Goal: Task Accomplishment & Management: Manage account settings

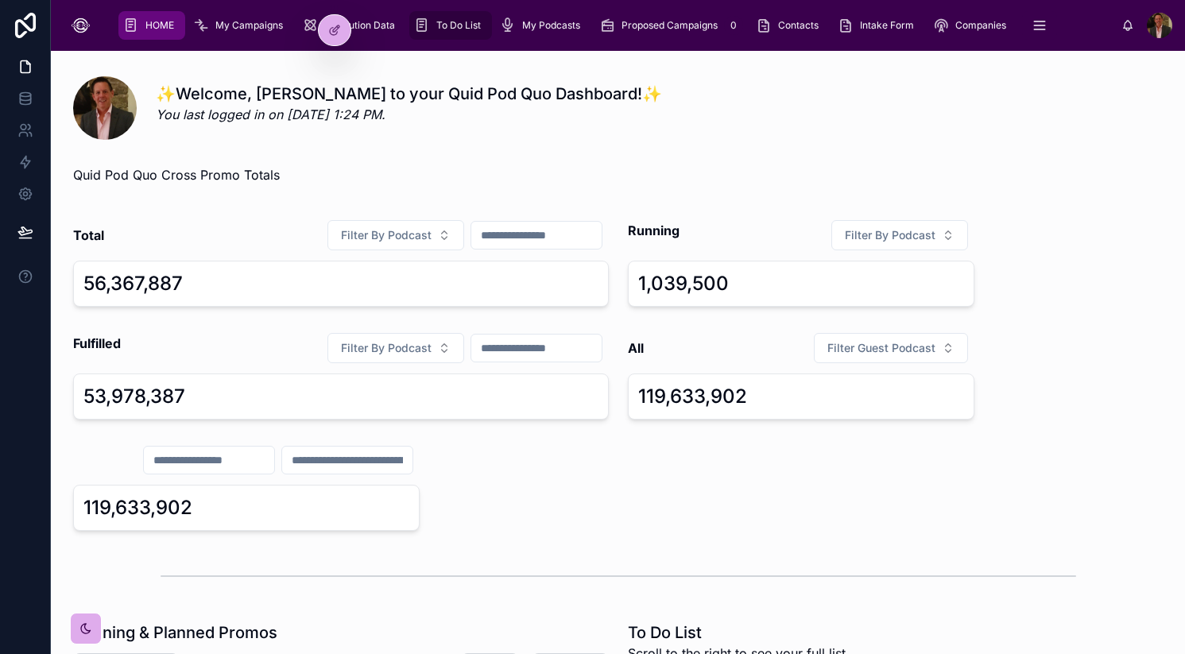
click at [450, 29] on span "To Do List" at bounding box center [458, 25] width 45 height 13
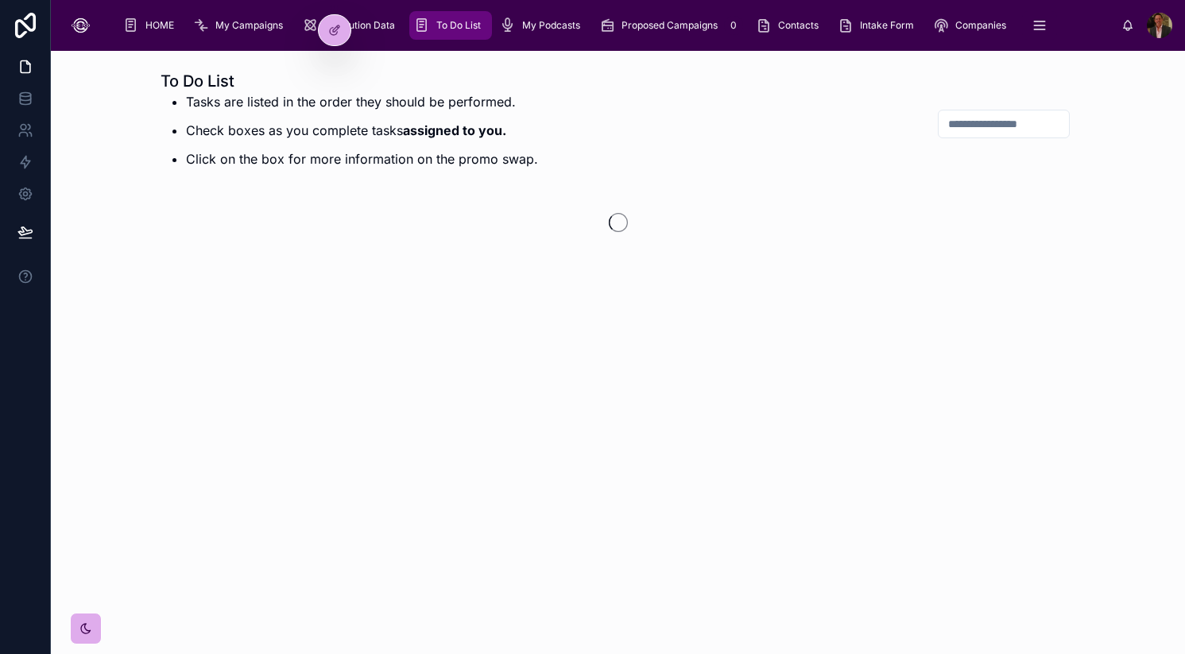
click at [450, 29] on span "To Do List" at bounding box center [458, 25] width 45 height 13
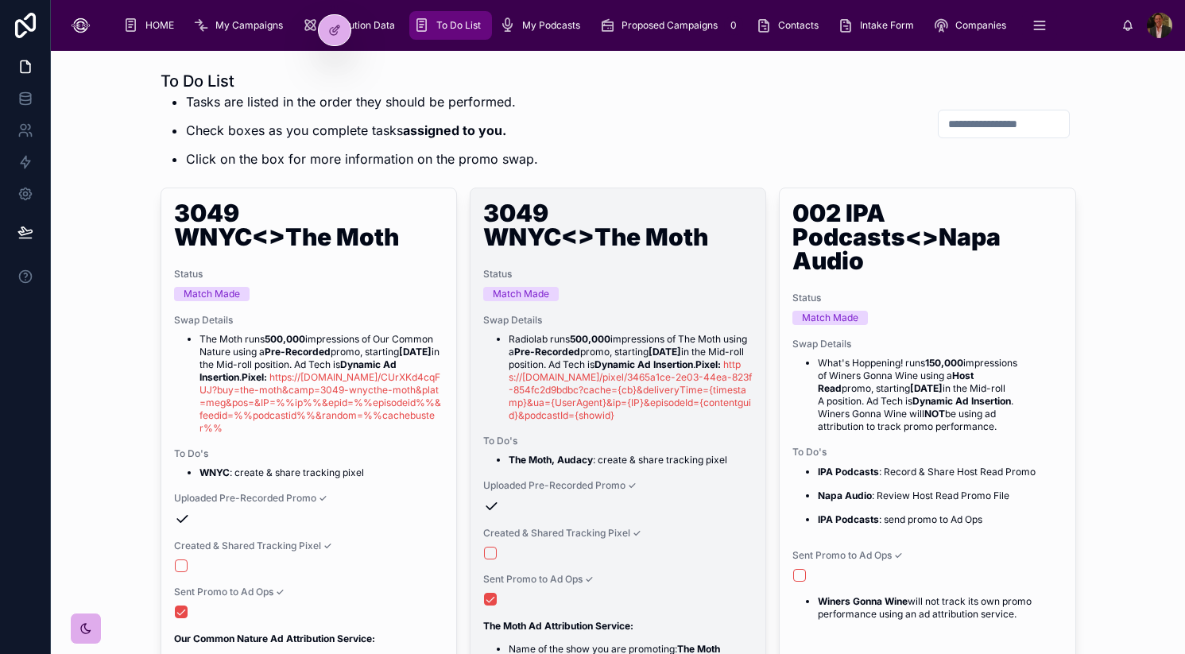
click at [628, 332] on div "Swap Details Radiolab runs 500,000 impressions of The Moth using a Pre-Recorded…" at bounding box center [617, 368] width 269 height 108
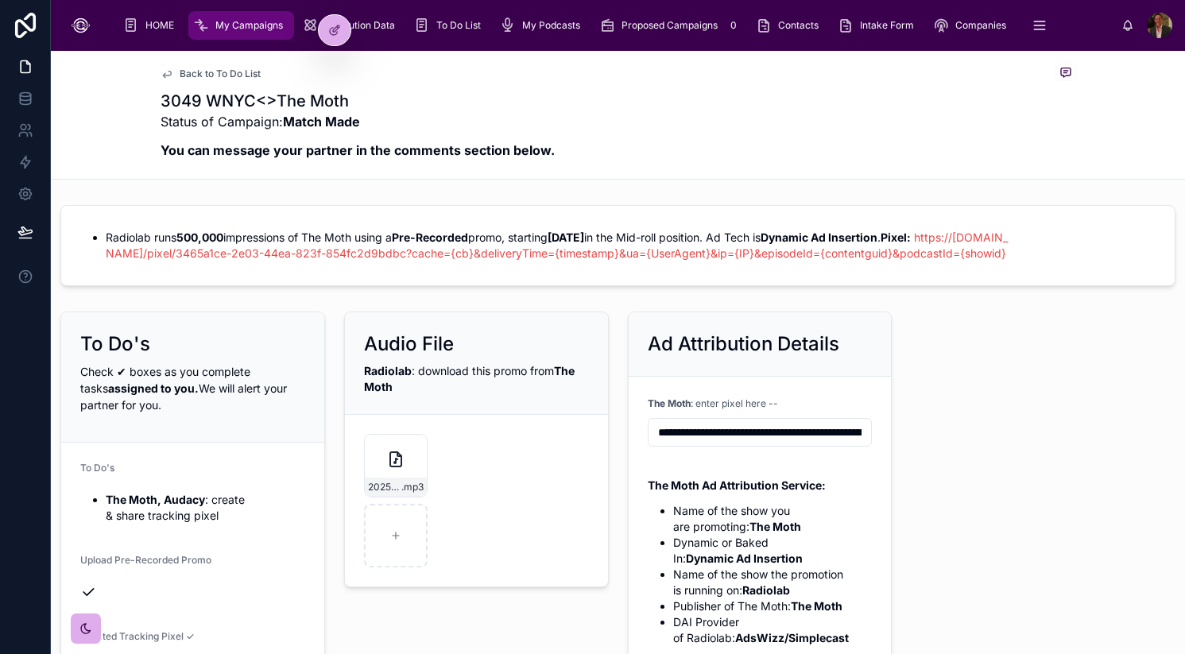
click at [737, 430] on input "**********" at bounding box center [760, 432] width 223 height 22
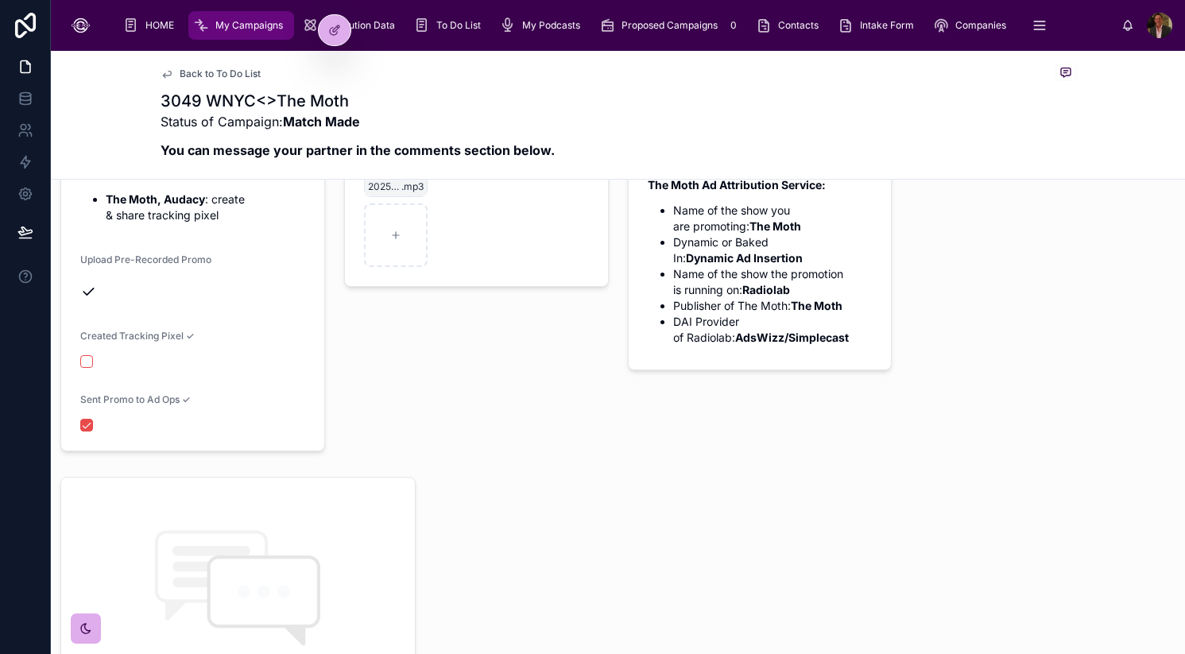
scroll to position [302, 0]
click at [90, 358] on button "button" at bounding box center [86, 360] width 13 height 13
click at [456, 15] on div "To Do List" at bounding box center [450, 25] width 73 height 25
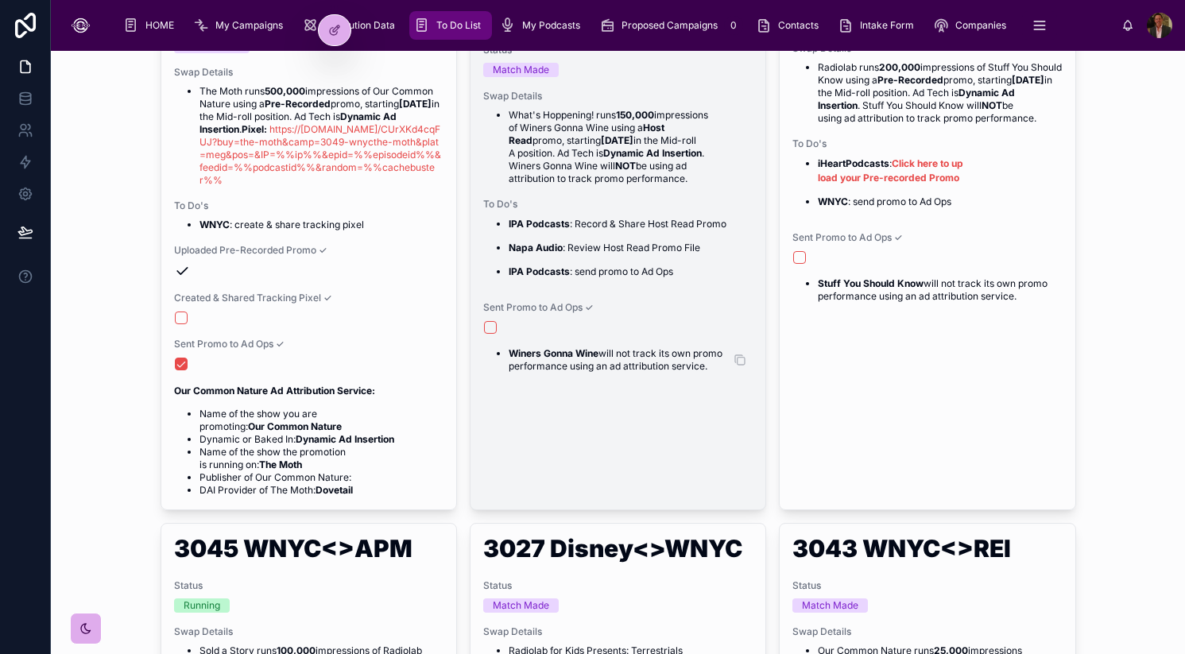
scroll to position [243, 0]
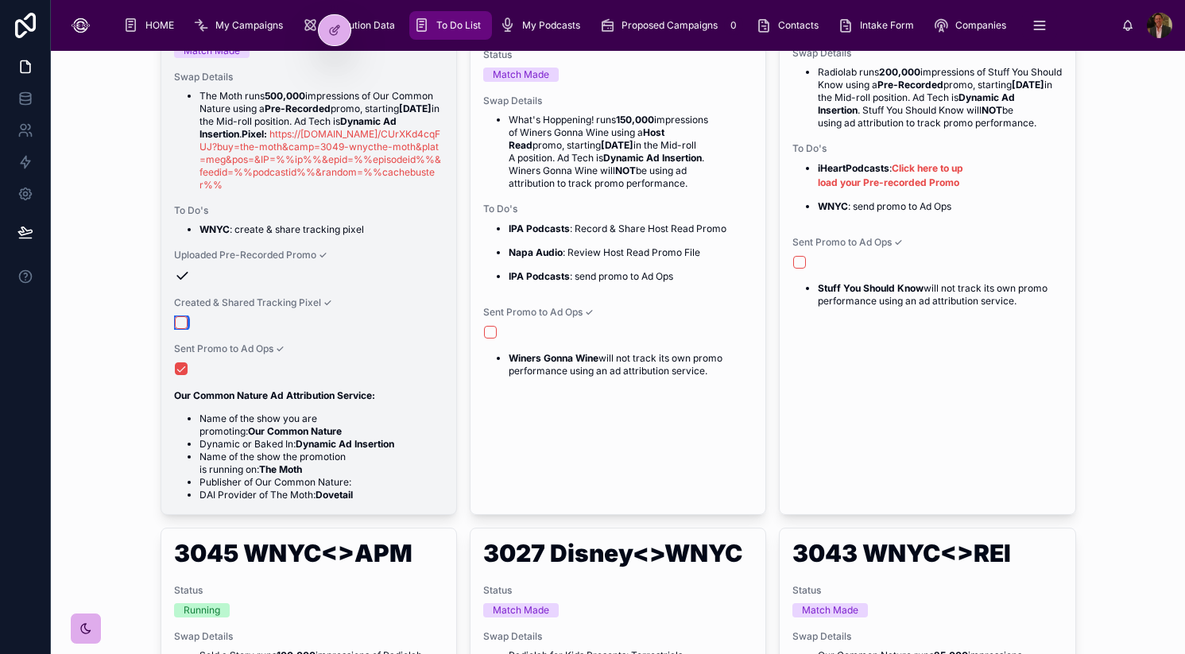
click at [179, 318] on button "button" at bounding box center [181, 322] width 13 height 13
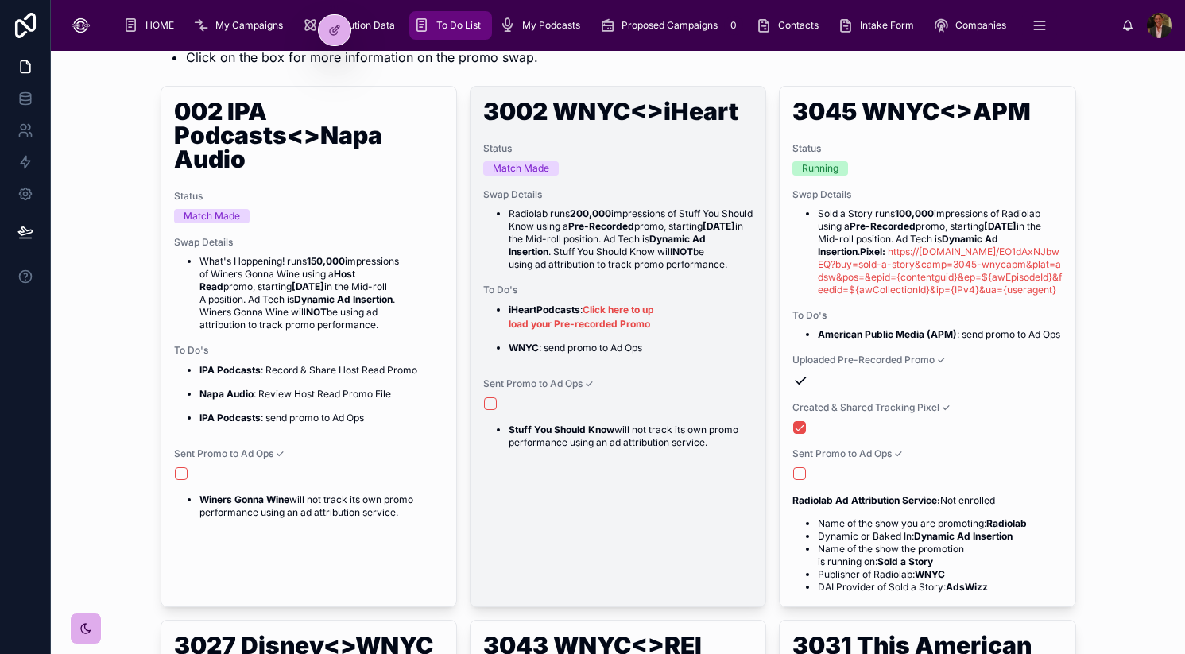
scroll to position [103, 0]
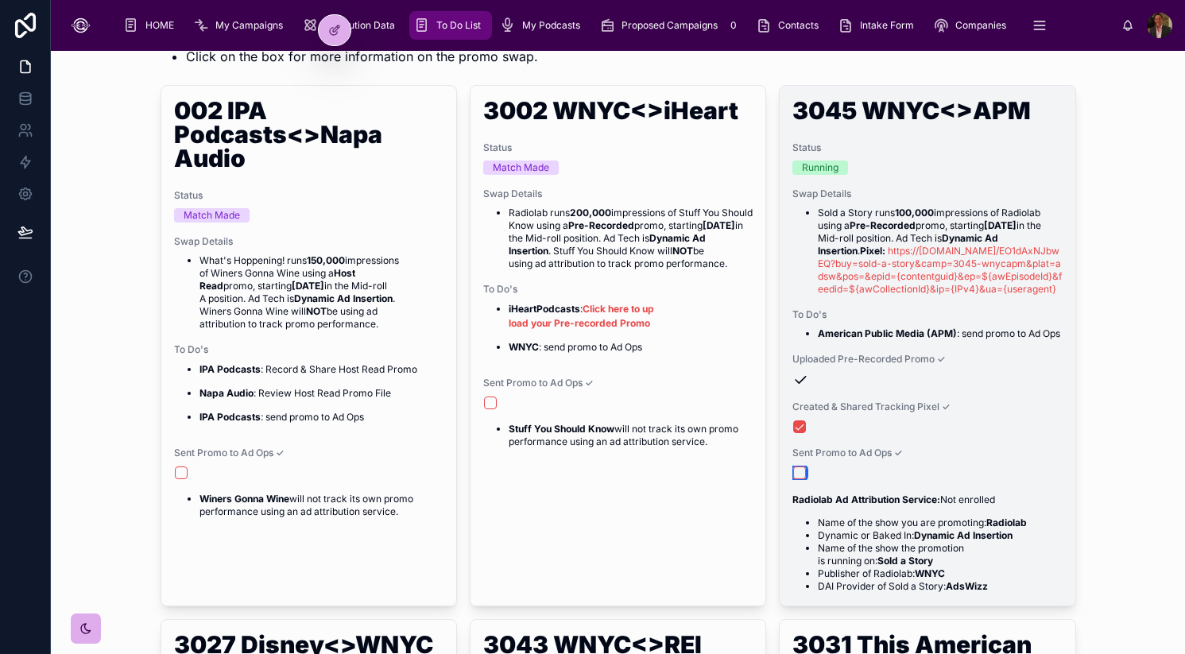
click at [801, 479] on button "button" at bounding box center [799, 473] width 13 height 13
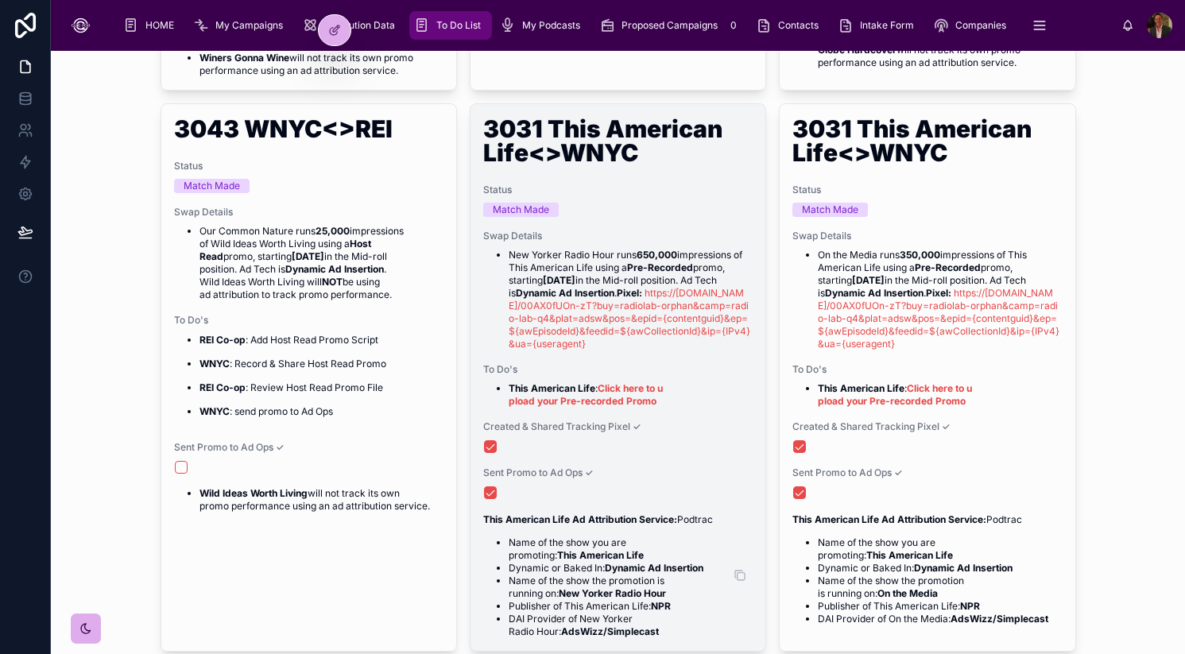
scroll to position [544, 0]
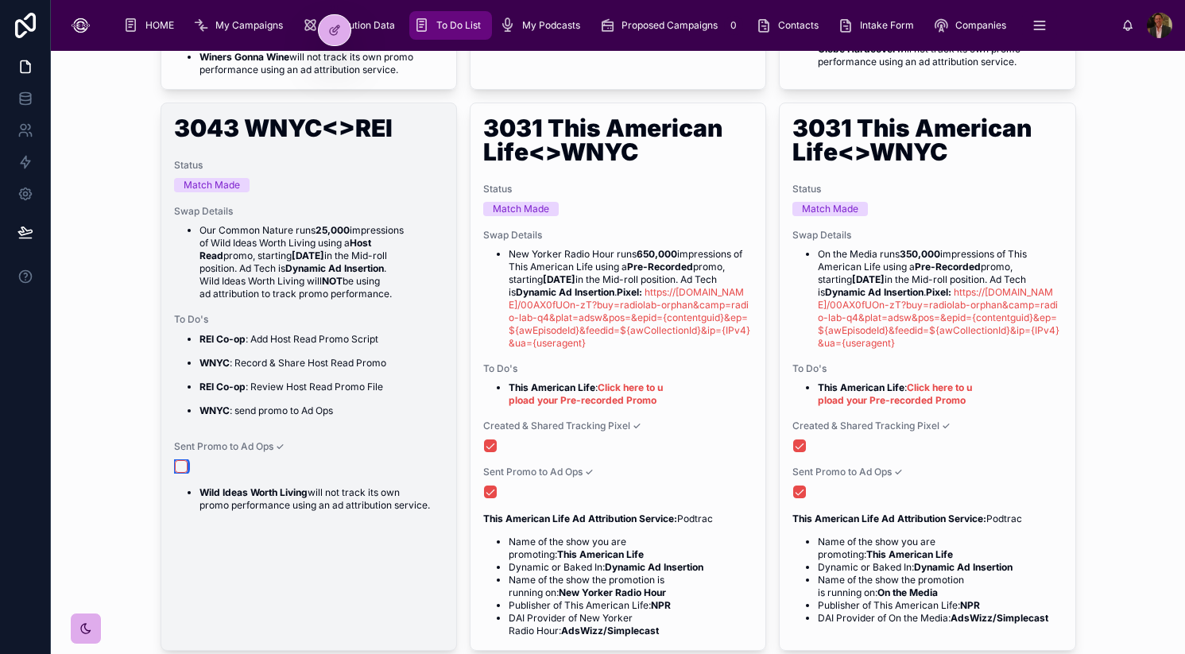
click at [182, 470] on button "button" at bounding box center [181, 466] width 13 height 13
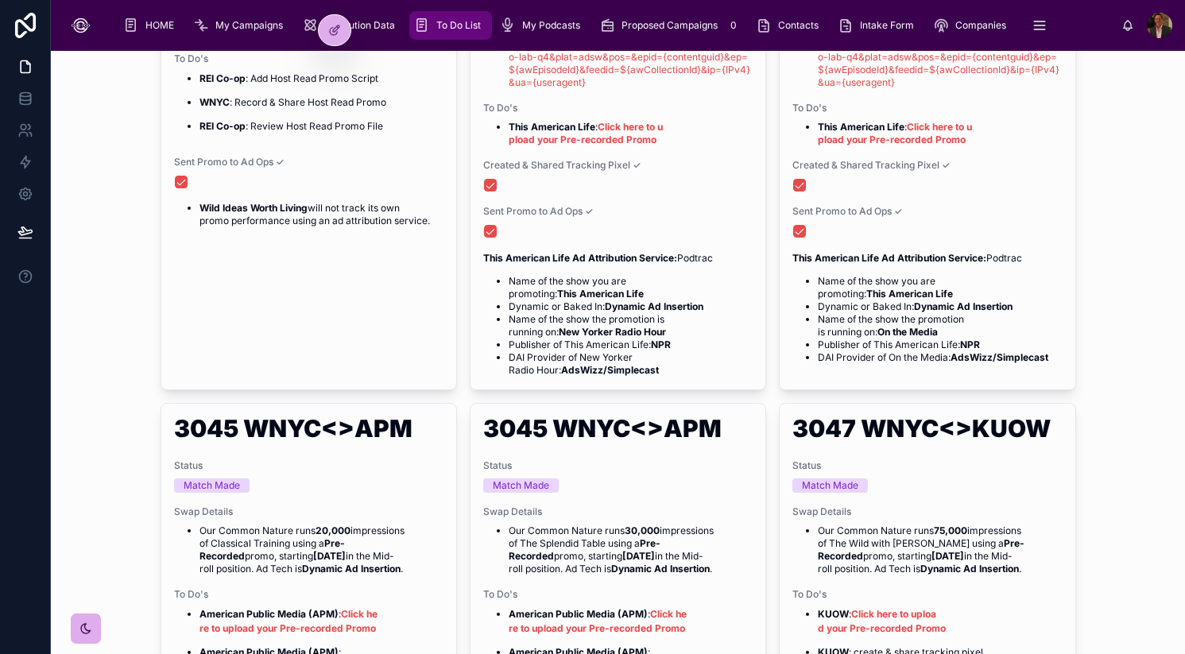
scroll to position [802, 0]
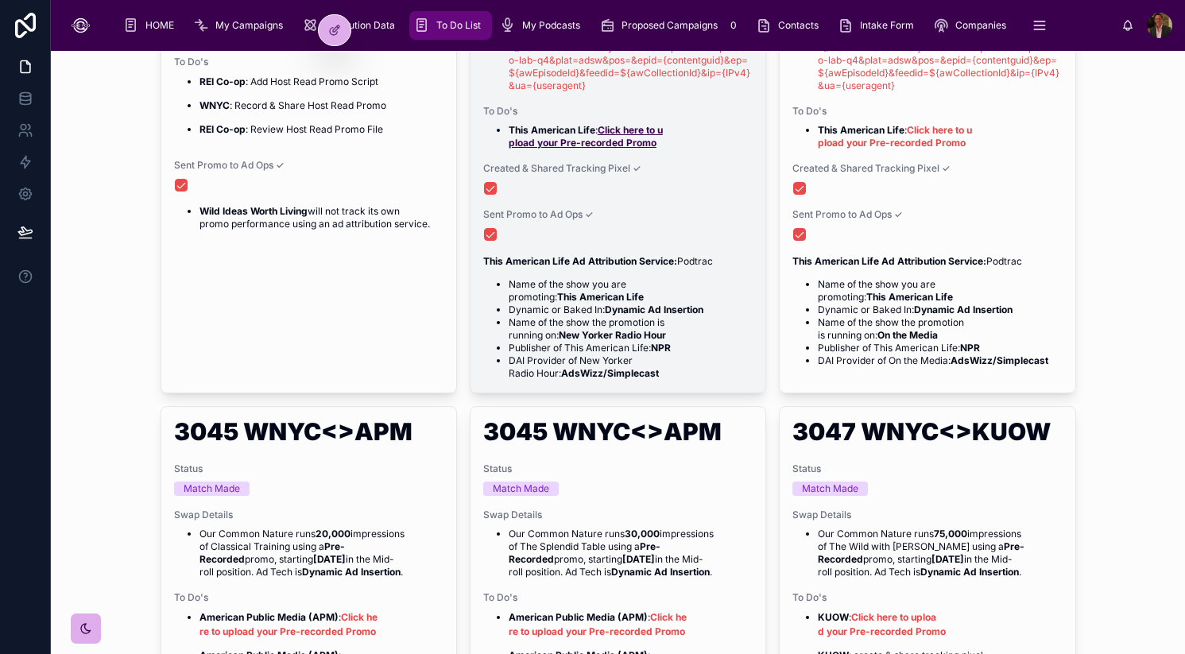
click at [649, 149] on link "Click here to upload your Pre-recorded Promo" at bounding box center [586, 136] width 154 height 25
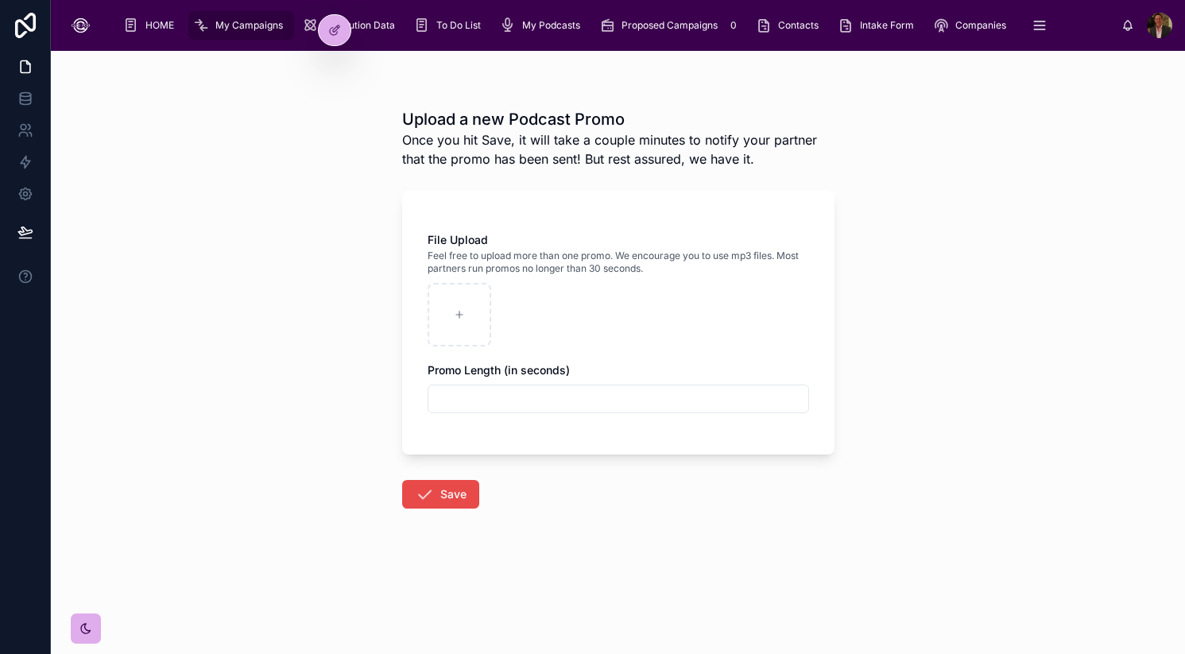
click at [256, 25] on span "My Campaigns" at bounding box center [249, 25] width 68 height 13
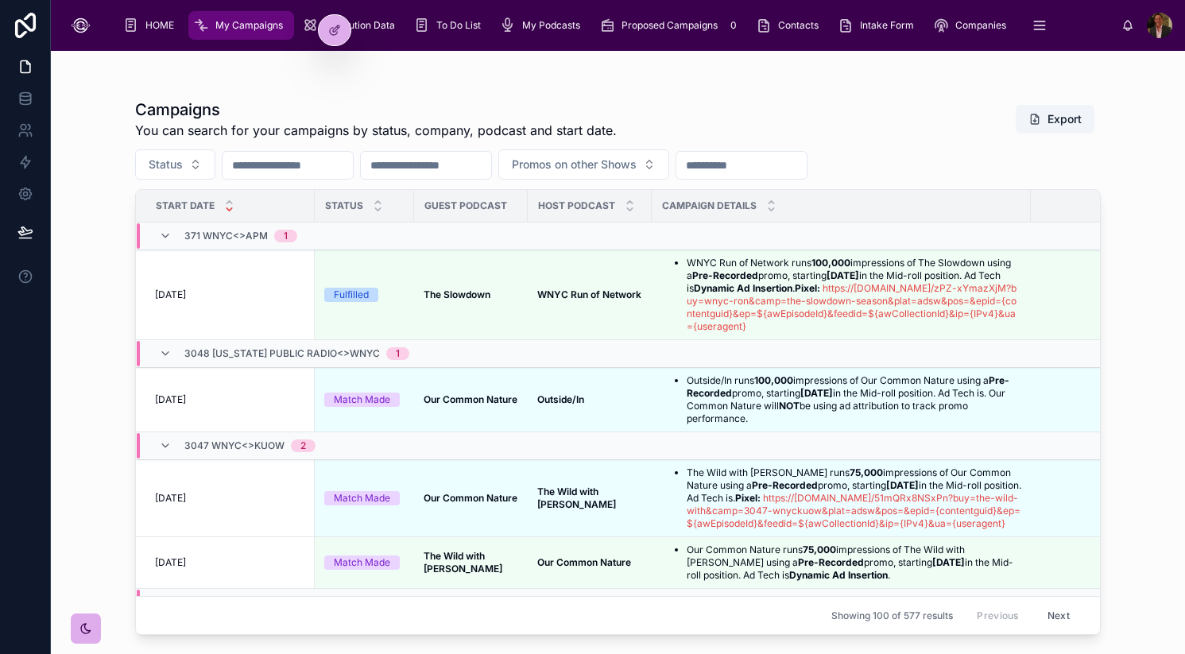
click at [448, 157] on input "text" at bounding box center [426, 165] width 130 height 22
type input "**********"
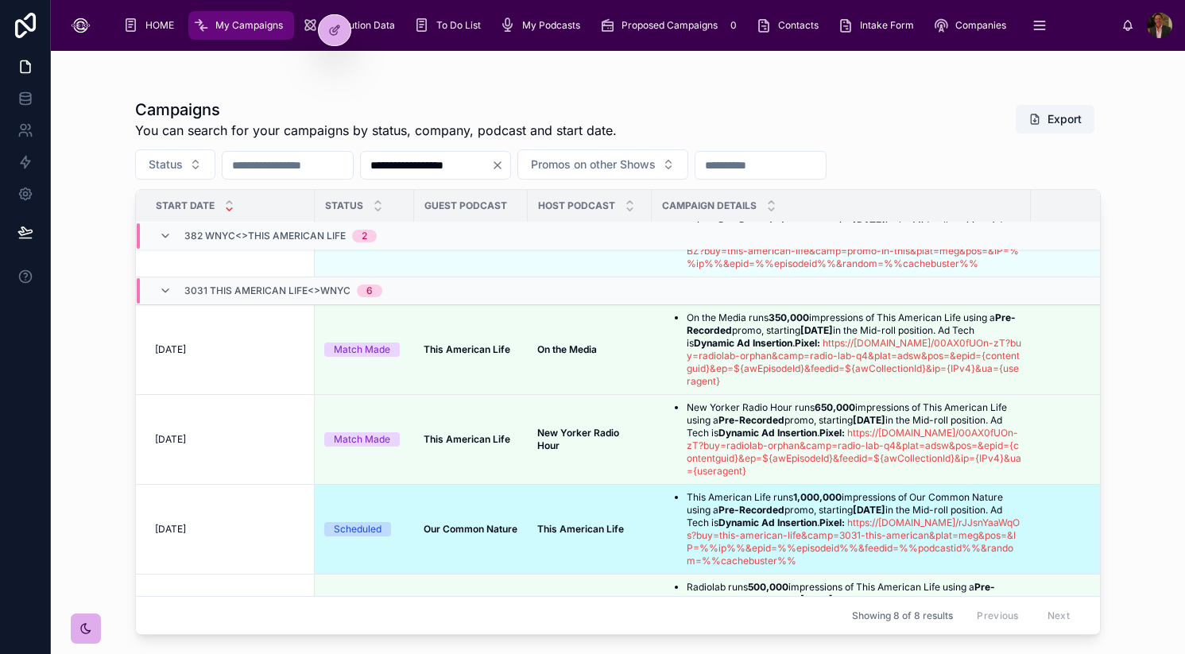
scroll to position [106, 0]
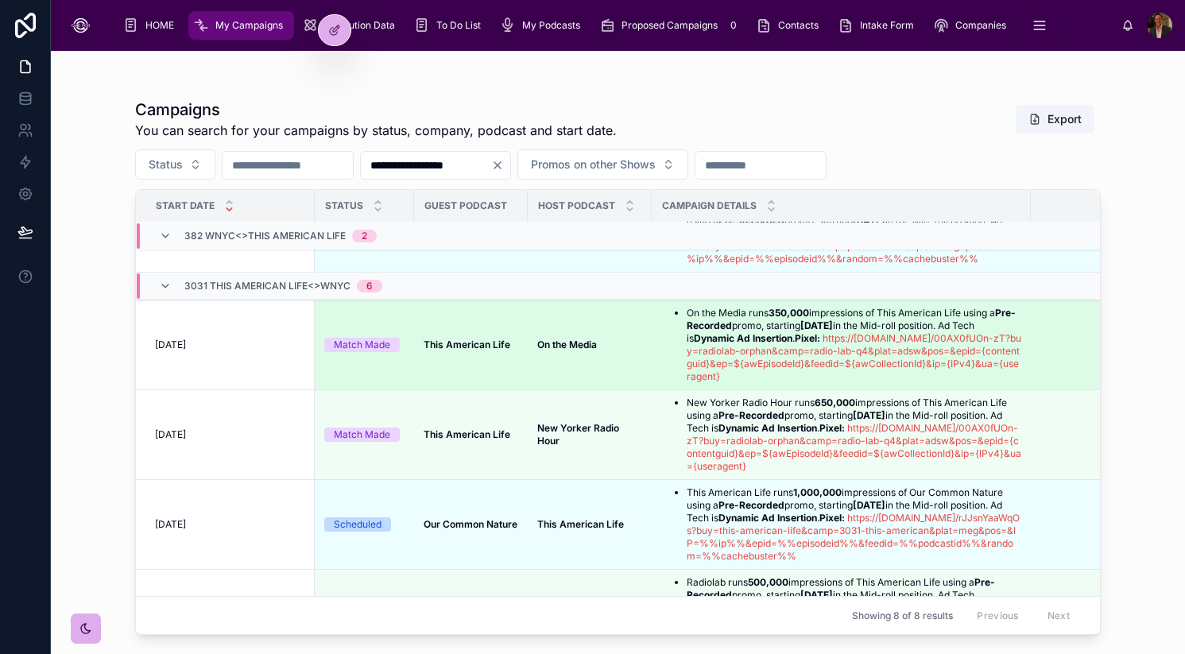
click at [467, 350] on strong "This American Life" at bounding box center [467, 345] width 87 height 12
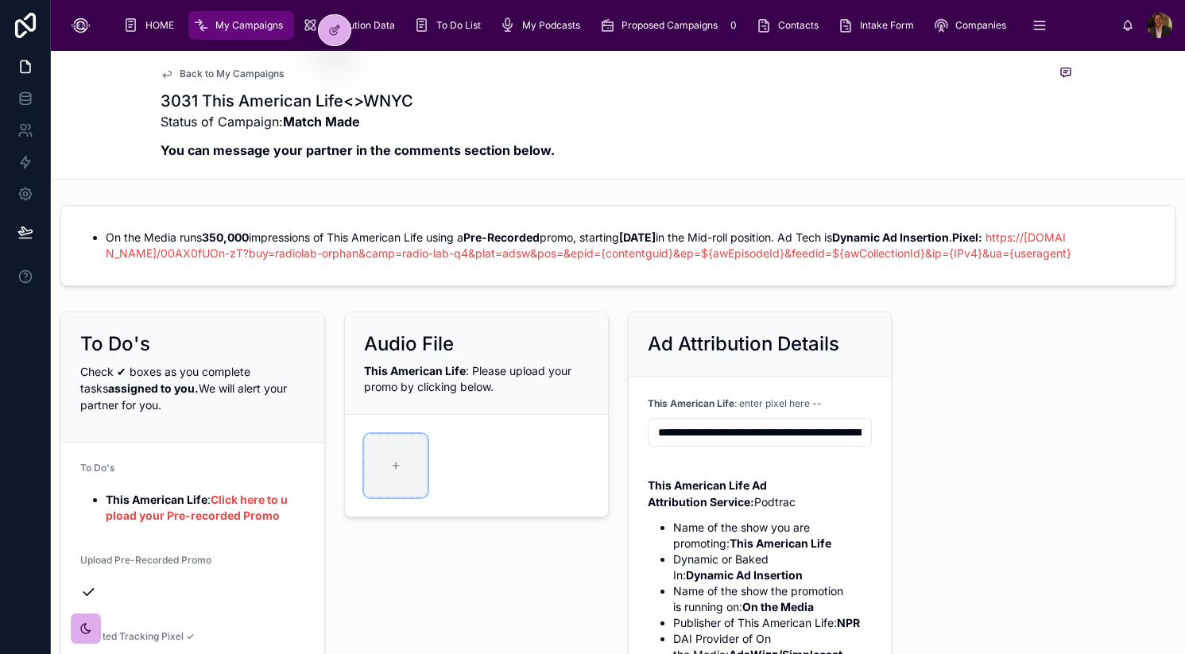
click at [402, 482] on div at bounding box center [396, 466] width 64 height 64
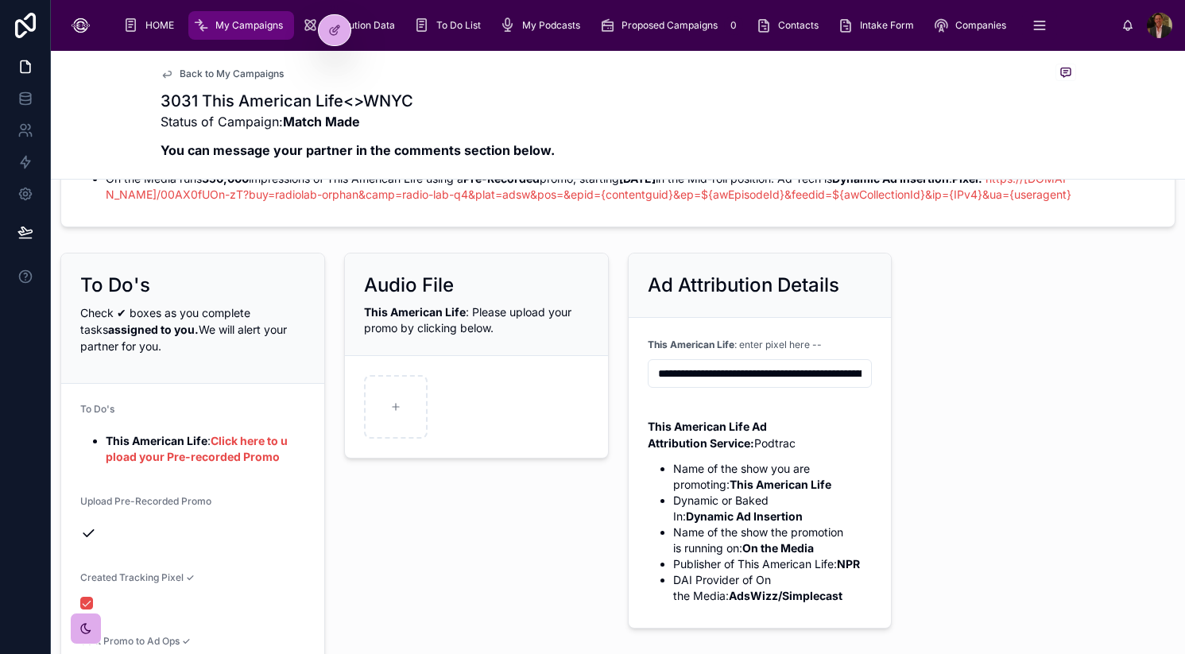
scroll to position [75, 0]
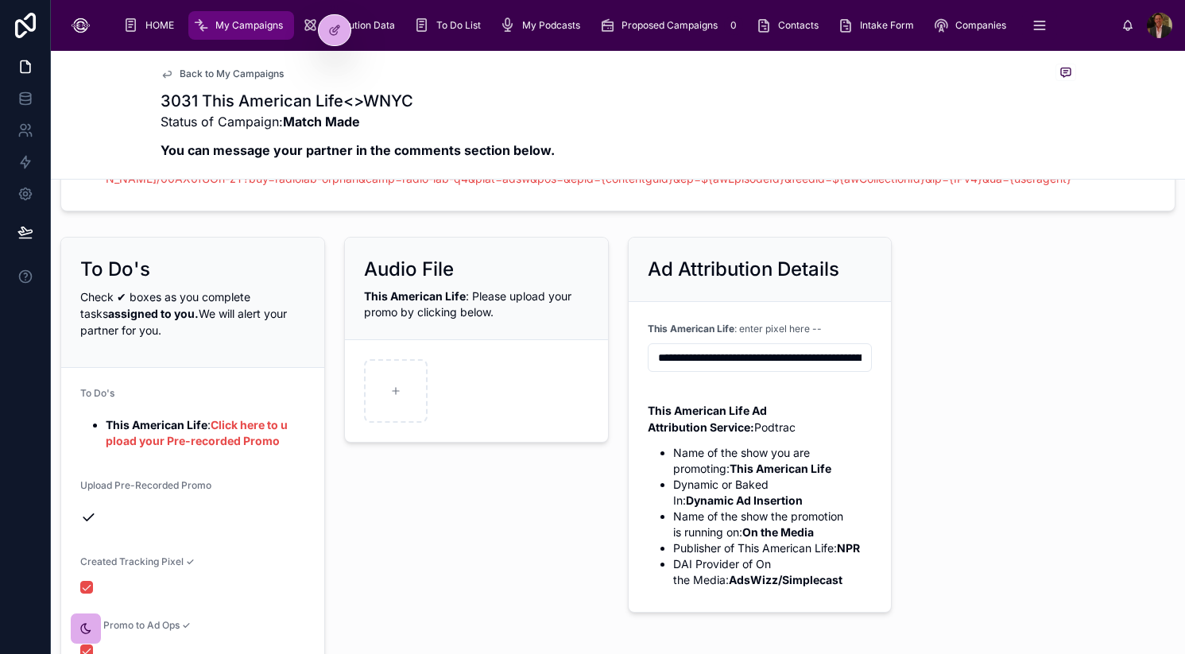
click at [695, 369] on input "**********" at bounding box center [760, 358] width 223 height 22
click at [1016, 425] on div "On the Media runs 350,000 impressions of This American Life using a Pre-Recorde…" at bounding box center [618, 614] width 1134 height 980
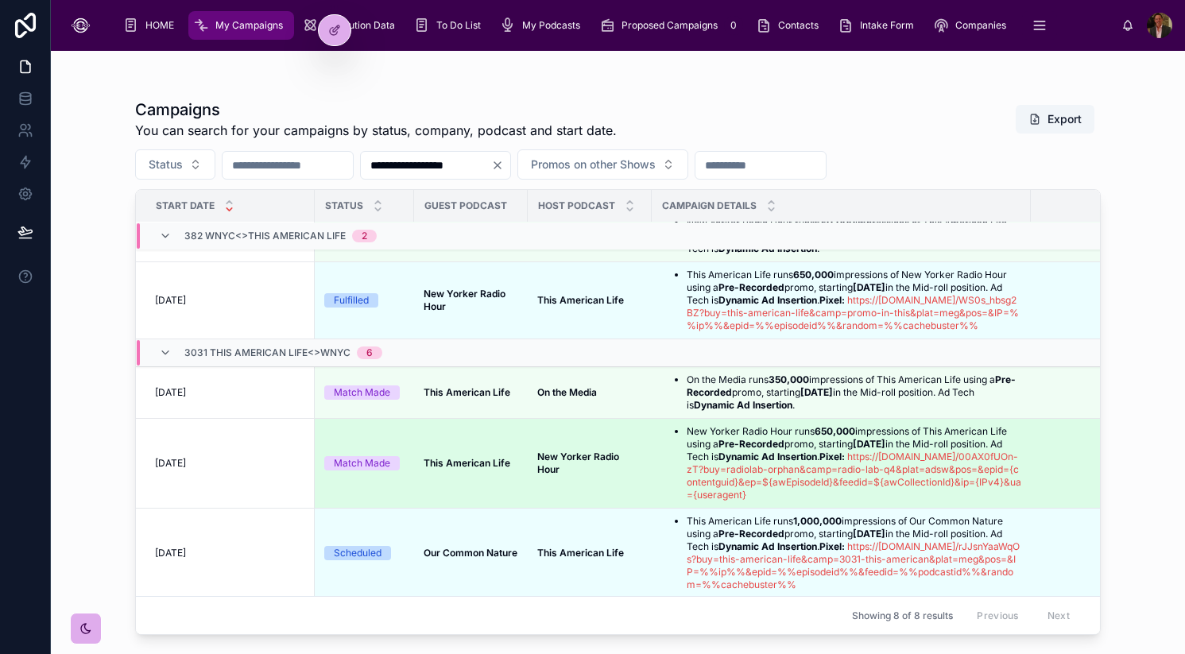
scroll to position [45, 0]
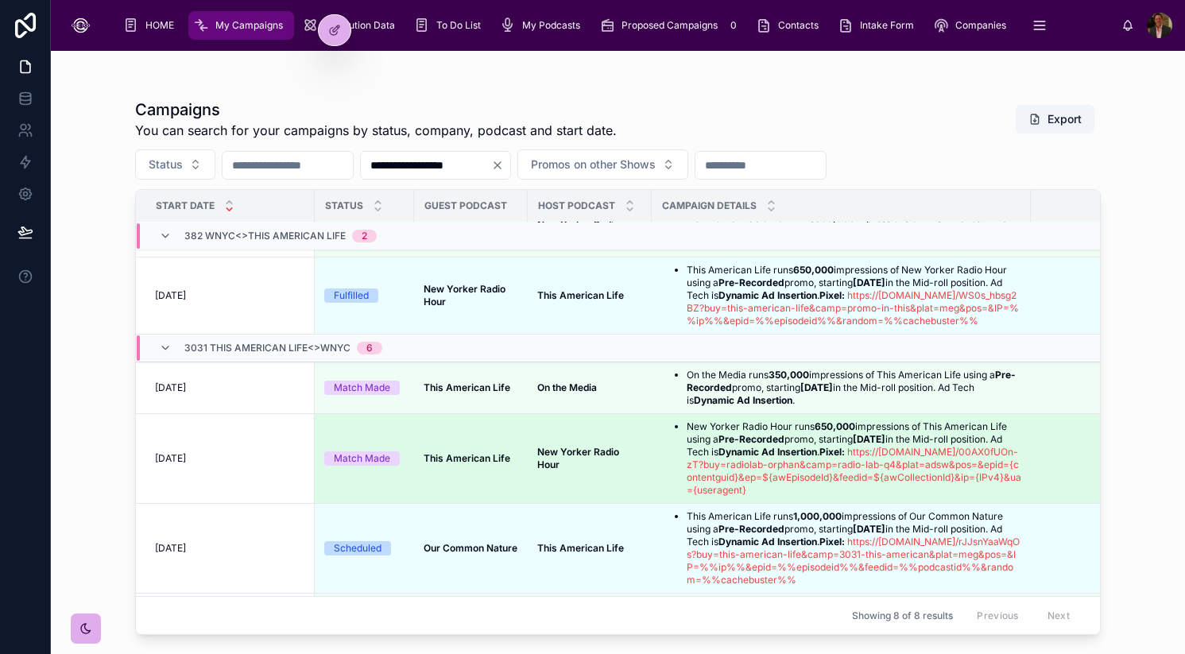
click at [476, 464] on strong "This American Life" at bounding box center [467, 458] width 87 height 12
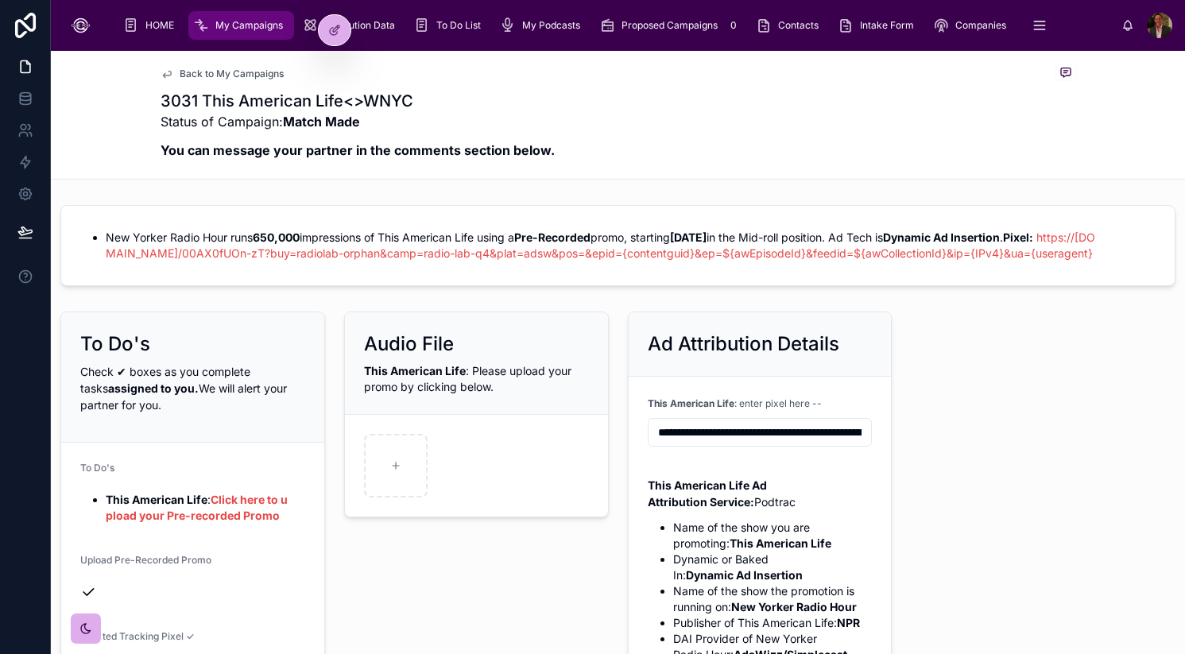
click at [757, 443] on input "**********" at bounding box center [760, 432] width 223 height 22
click at [564, 157] on div "3031 This American Life<>WNYC Status of Campaign: Match Made You can message yo…" at bounding box center [619, 129] width 916 height 79
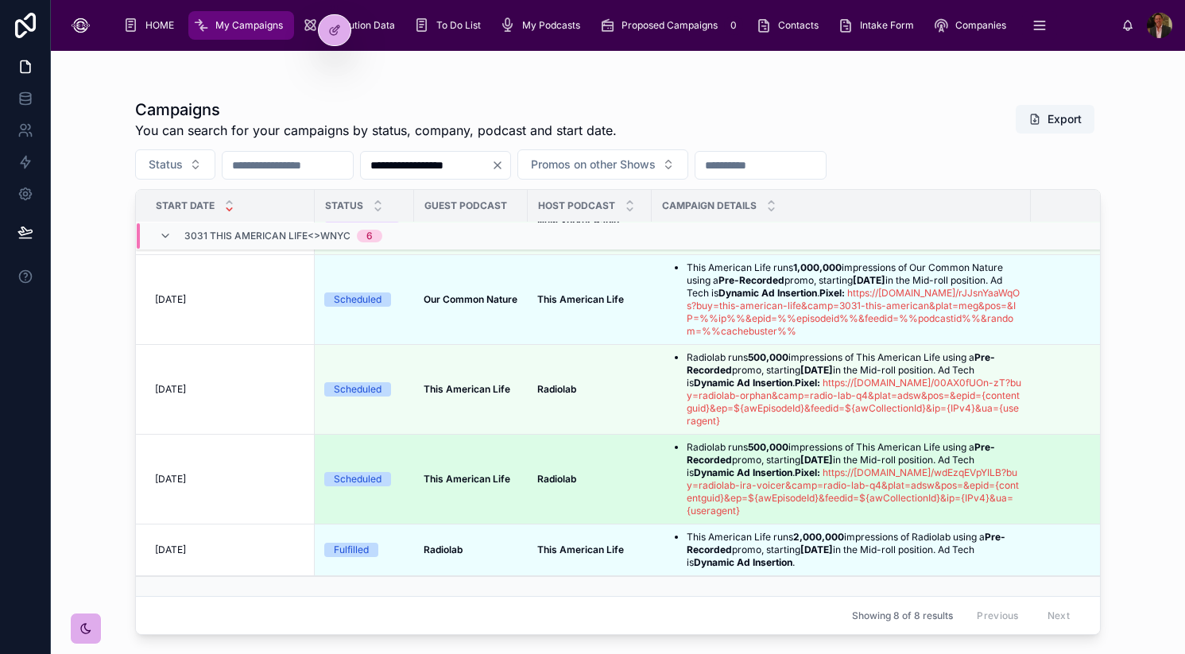
scroll to position [267, 0]
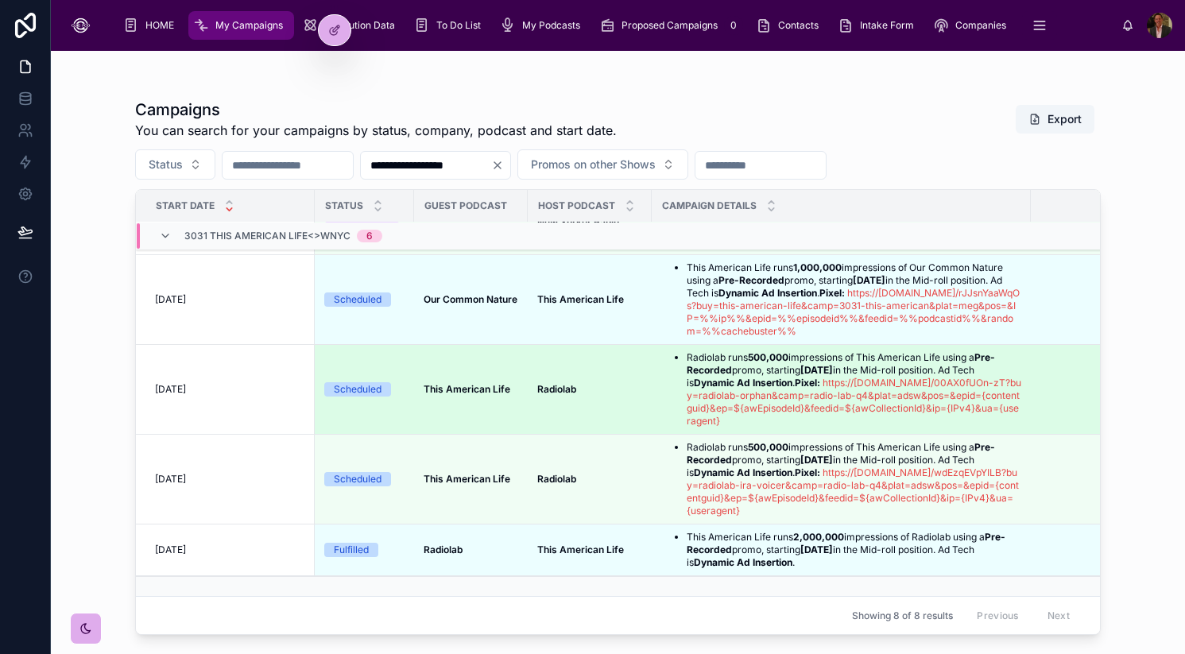
click at [459, 402] on td "This American Life This American Life" at bounding box center [471, 390] width 114 height 90
click at [242, 394] on div "[DATE] [DATE]" at bounding box center [230, 389] width 150 height 13
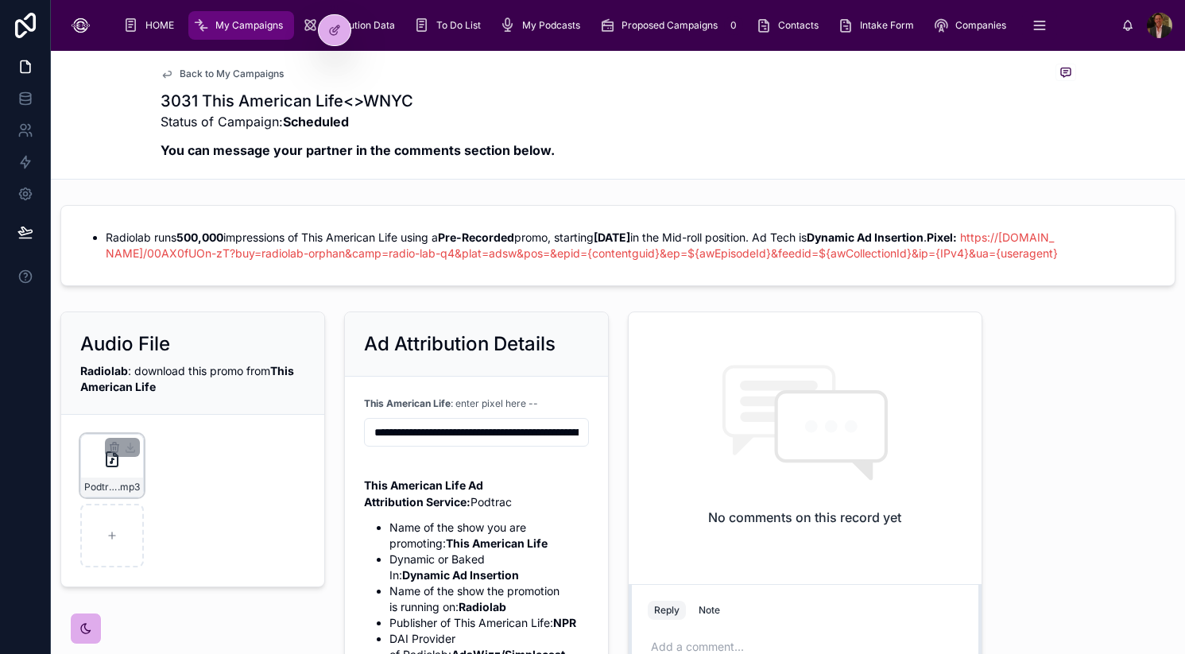
click at [122, 489] on div "Podtrac-TAL--2025-30-Sec-Promo-ORPHAN .mp3" at bounding box center [112, 466] width 64 height 64
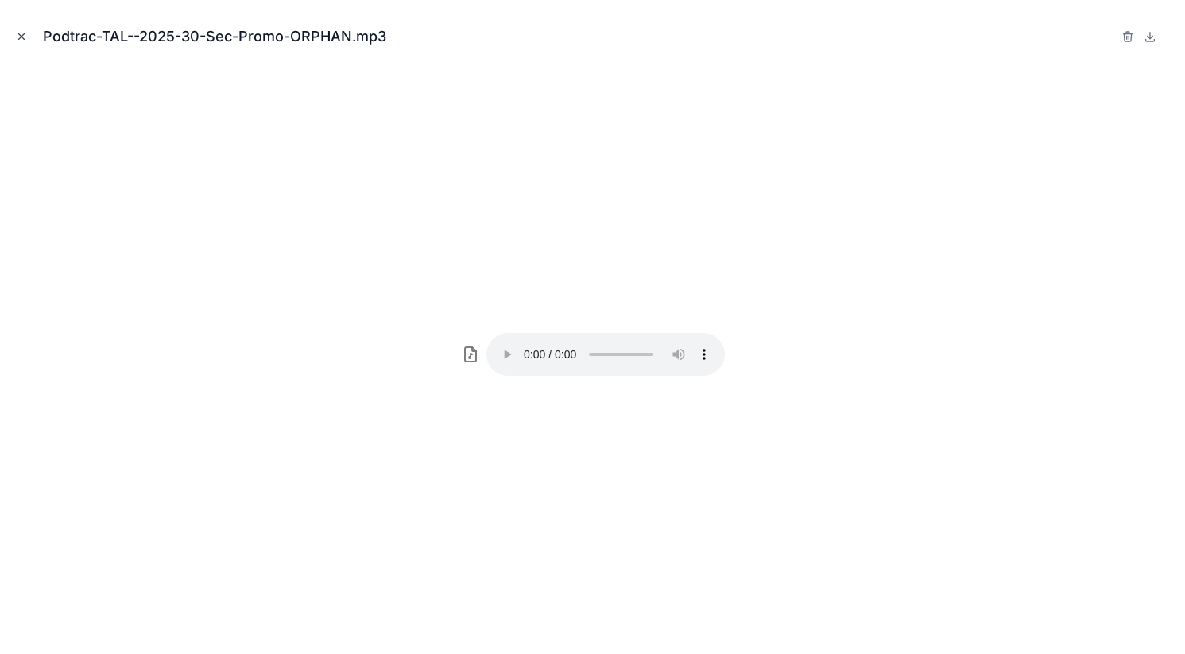
click at [24, 34] on icon "Close modal" at bounding box center [22, 37] width 6 height 6
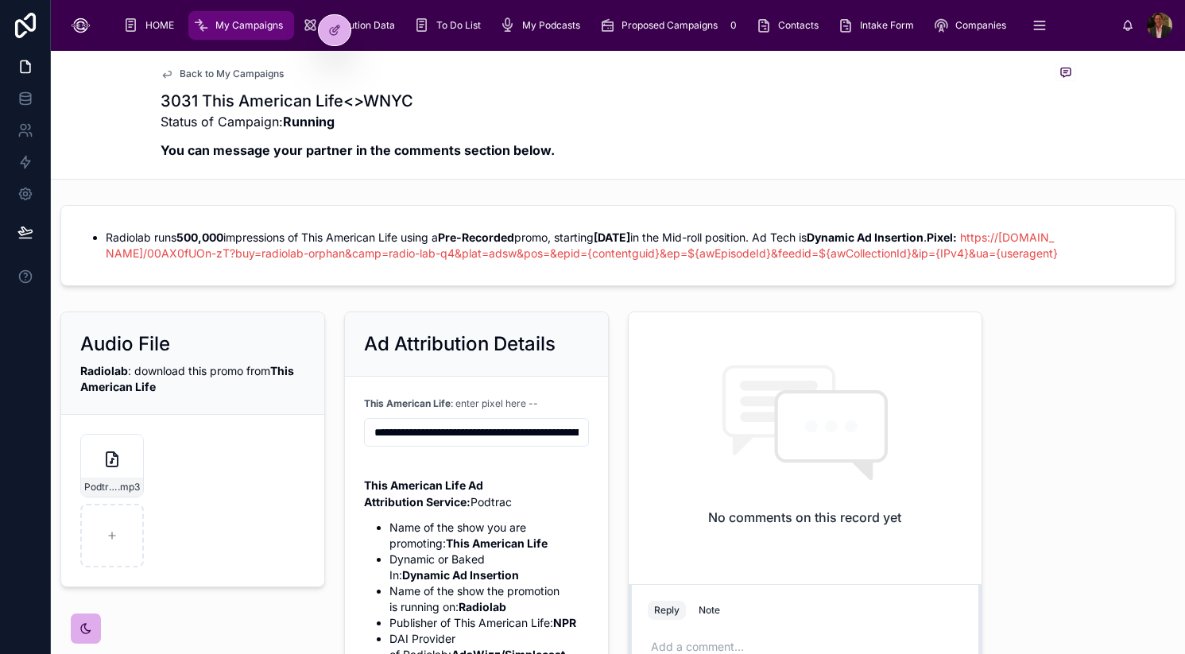
click at [257, 25] on span "My Campaigns" at bounding box center [249, 25] width 68 height 13
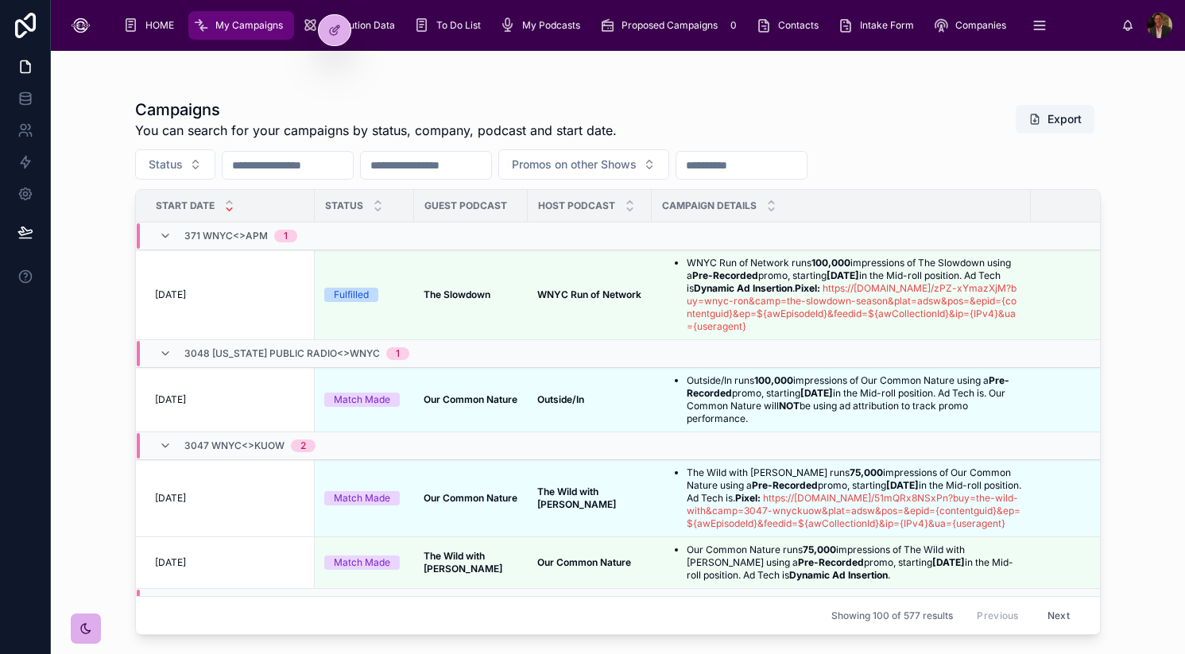
click at [329, 161] on input "text" at bounding box center [288, 165] width 130 height 22
type input "****"
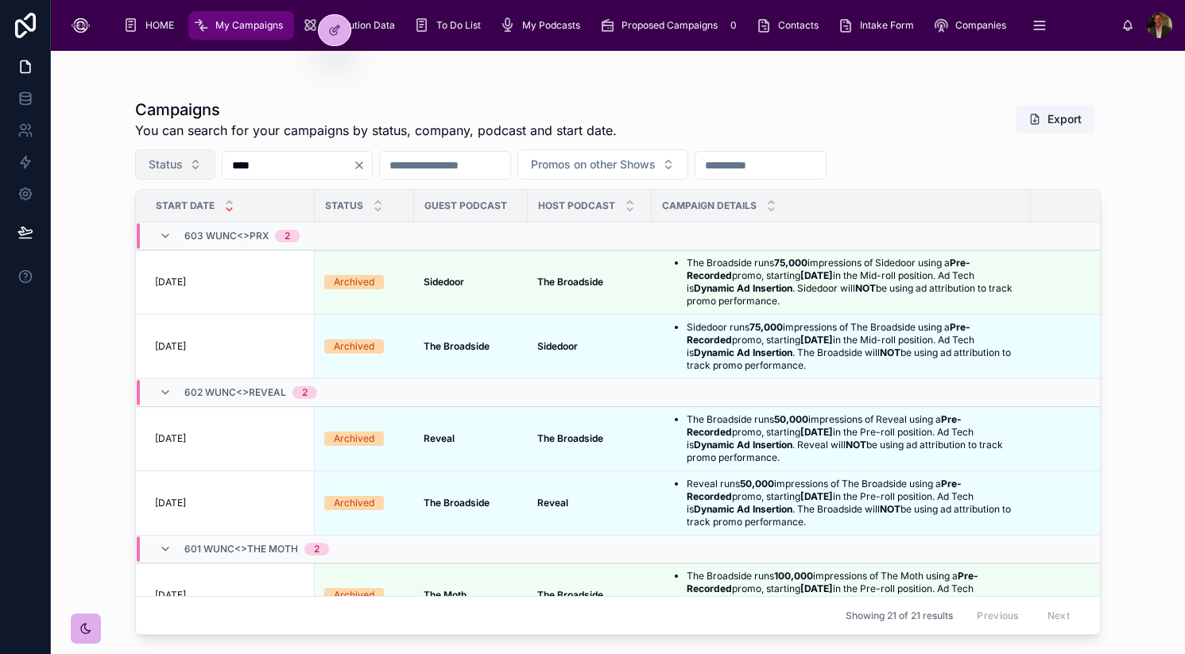
click at [194, 162] on button "Status" at bounding box center [175, 164] width 80 height 30
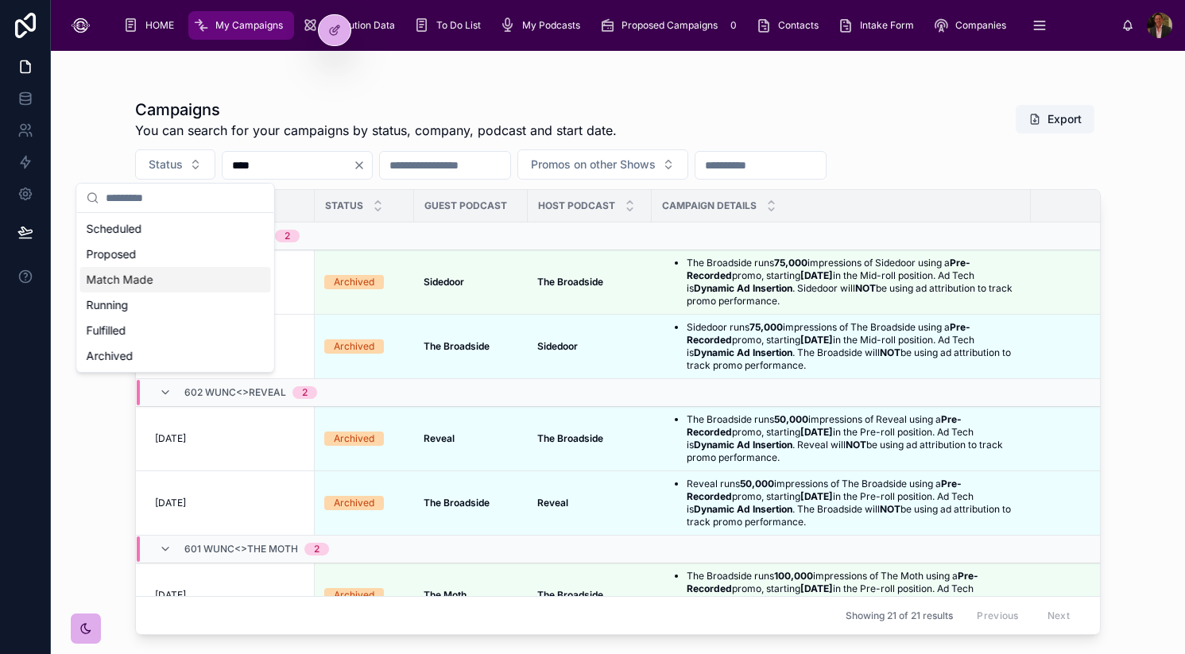
click at [149, 275] on div "Match Made" at bounding box center [175, 279] width 191 height 25
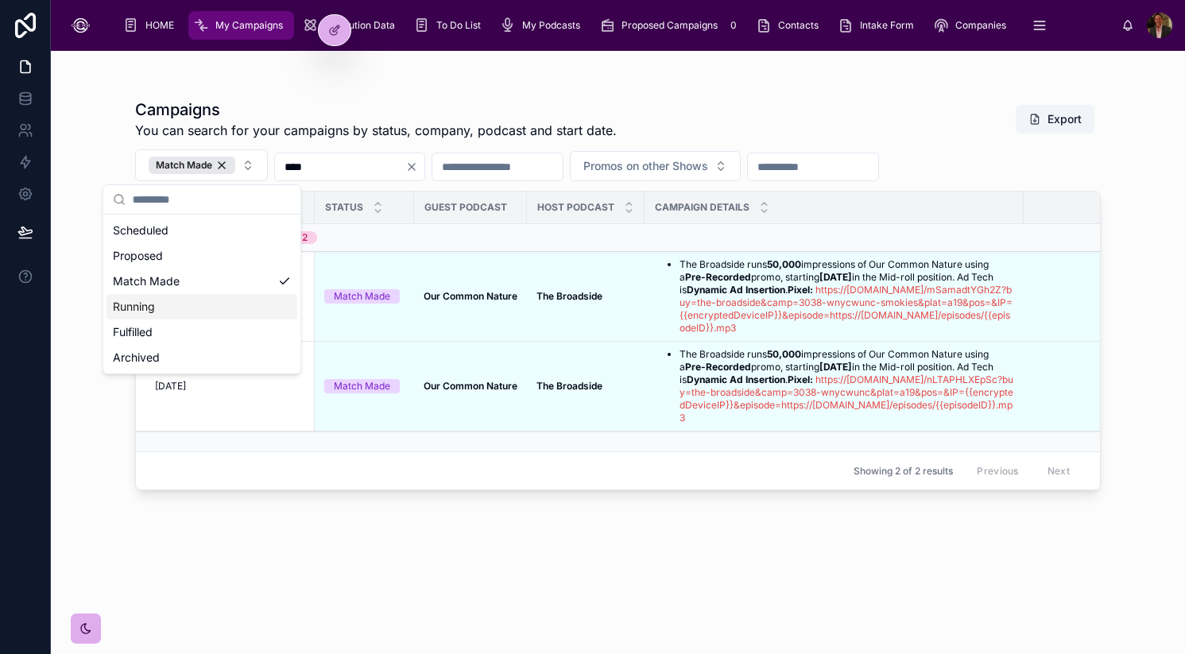
click at [408, 527] on div "Campaigns You can search for your campaigns by status, company, podcast and sta…" at bounding box center [618, 362] width 966 height 546
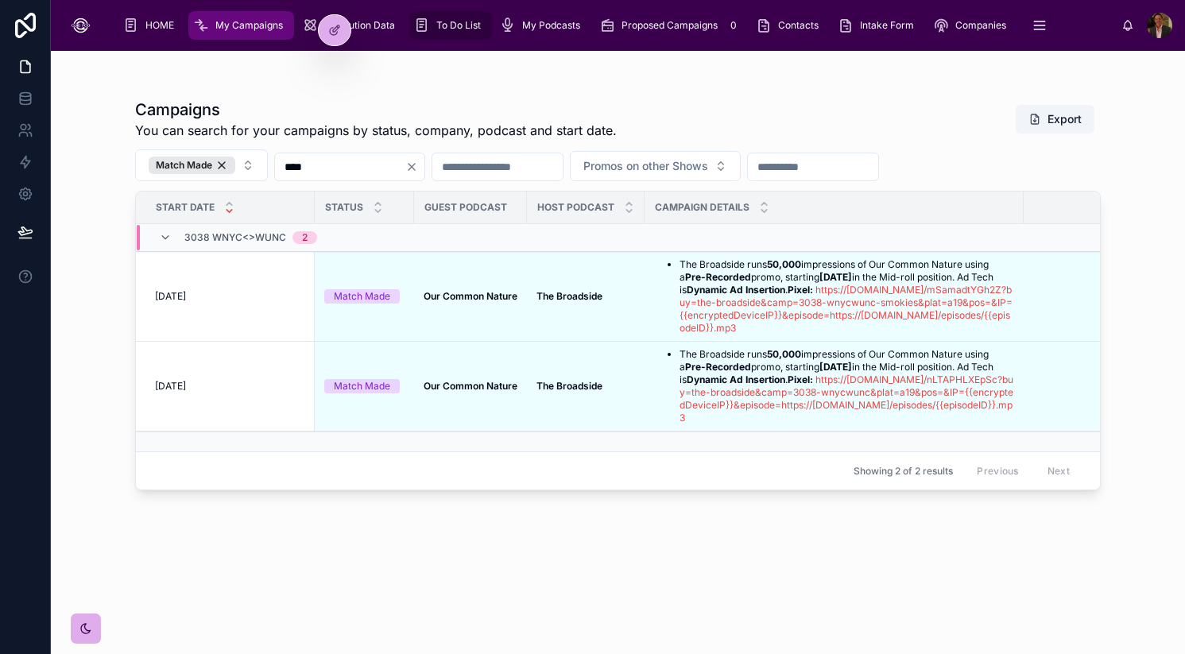
click at [434, 21] on div "To Do List" at bounding box center [450, 25] width 73 height 25
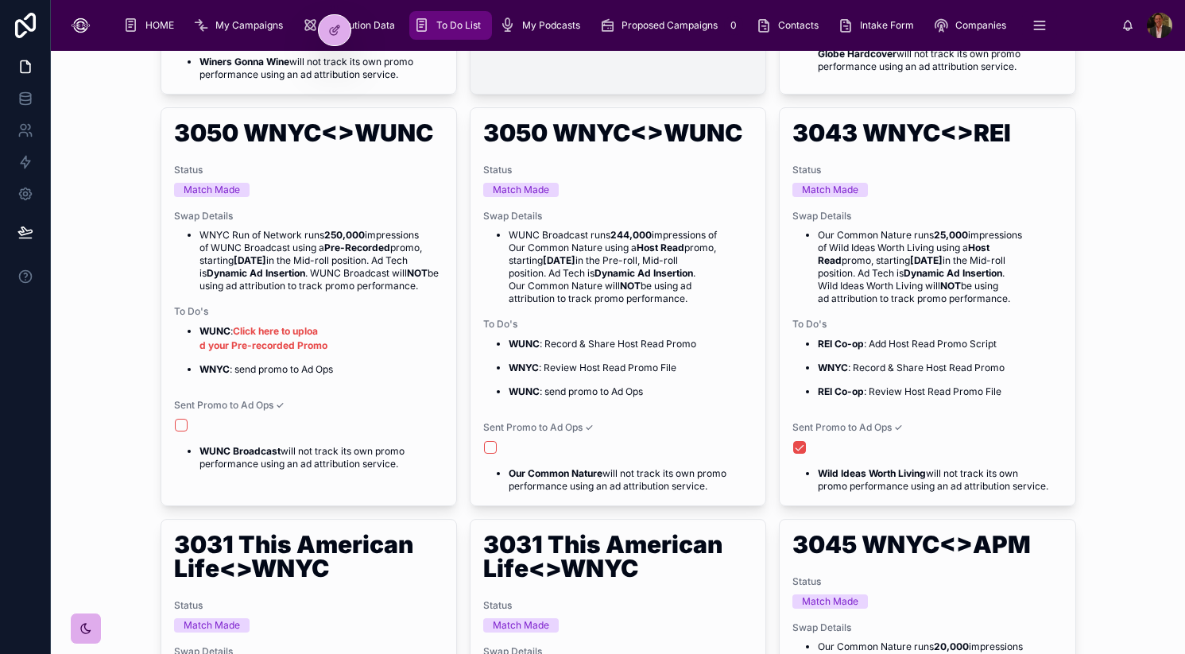
scroll to position [575, 0]
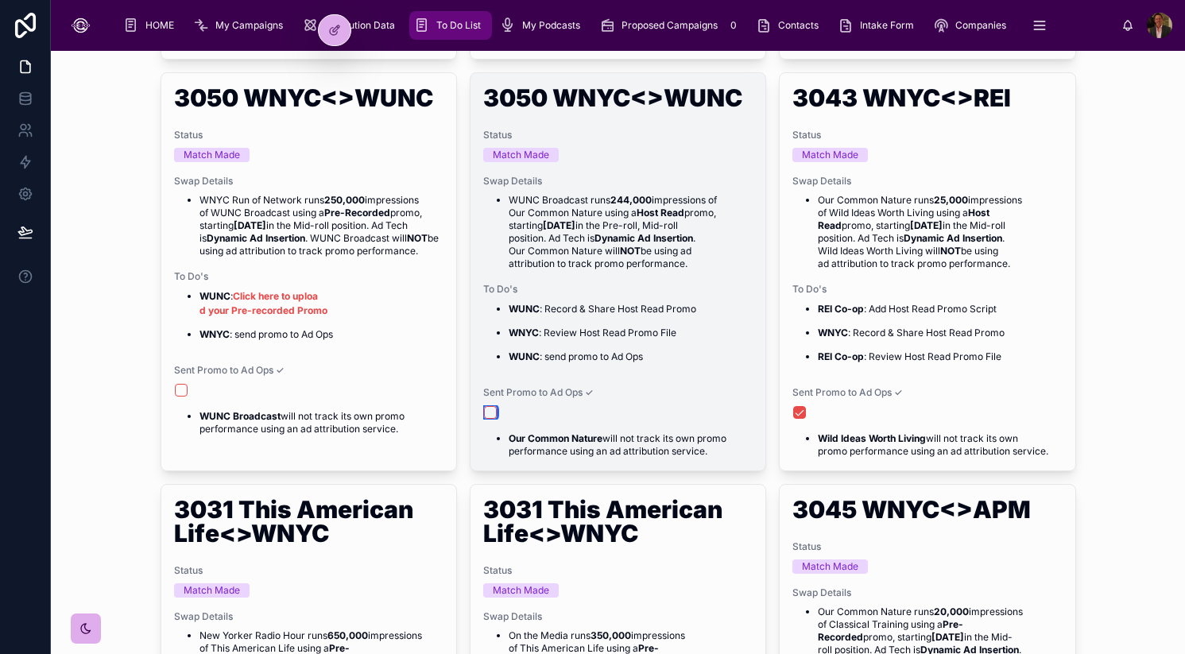
click at [493, 418] on button "button" at bounding box center [490, 412] width 13 height 13
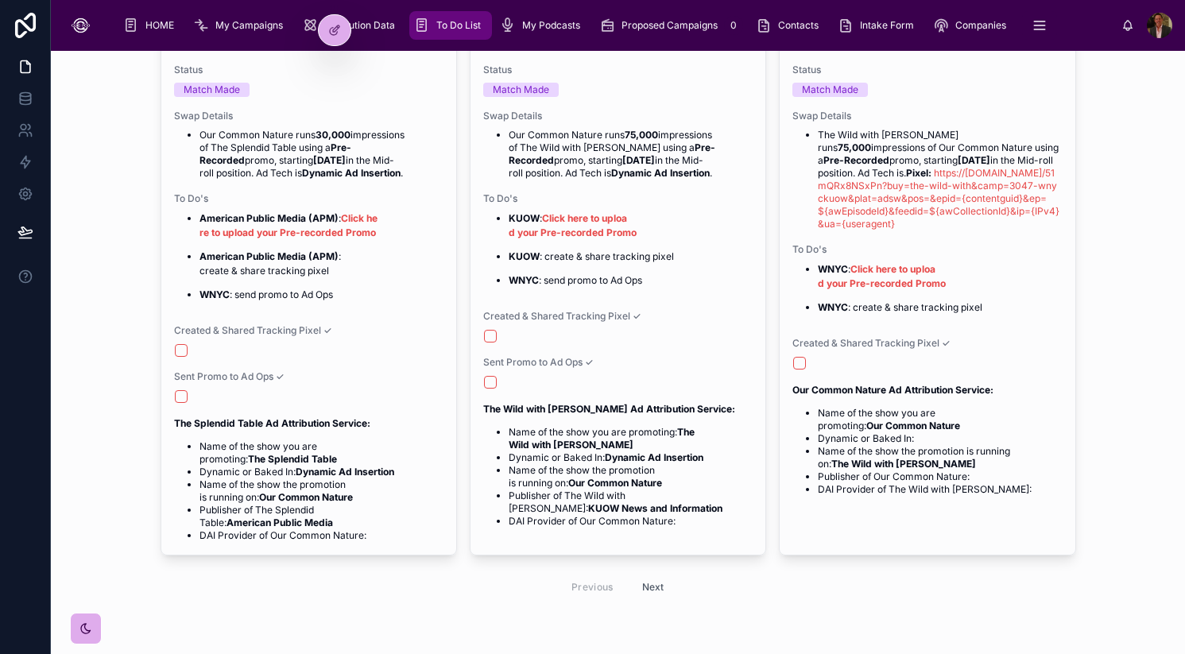
scroll to position [1620, 0]
click at [650, 601] on button "Next" at bounding box center [653, 588] width 45 height 25
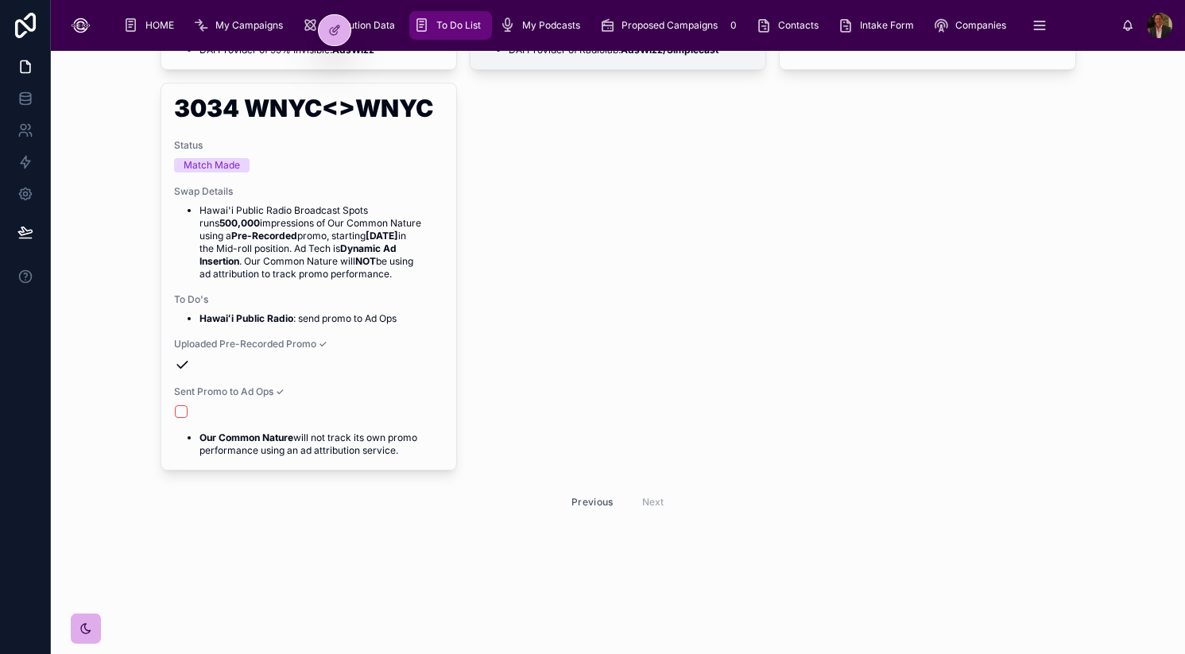
scroll to position [712, 0]
